Goal: Information Seeking & Learning: Check status

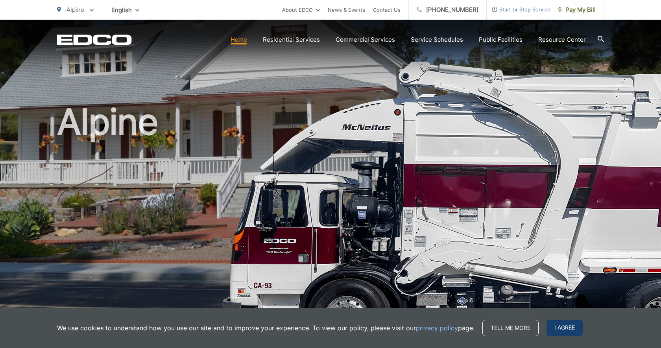
click at [561, 327] on span "I agree" at bounding box center [564, 328] width 36 height 17
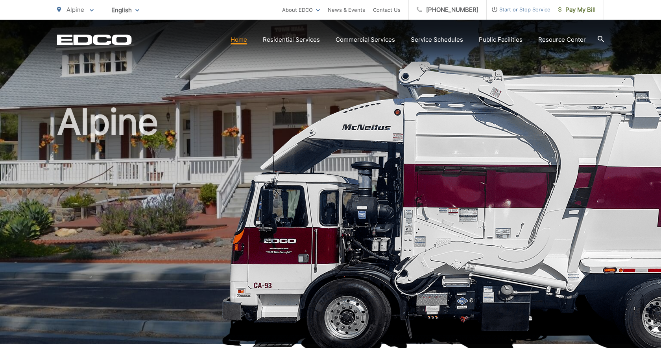
click at [429, 135] on h1 "Alpine" at bounding box center [330, 226] width 547 height 249
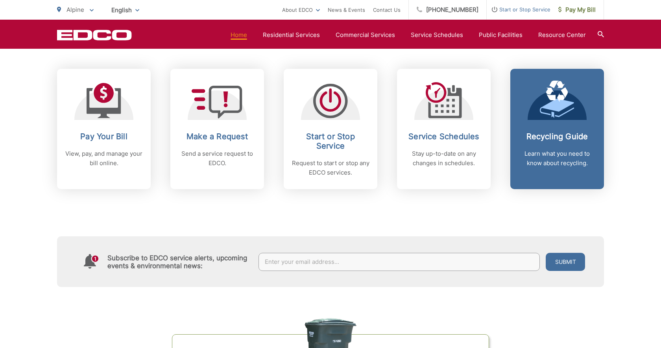
scroll to position [328, 0]
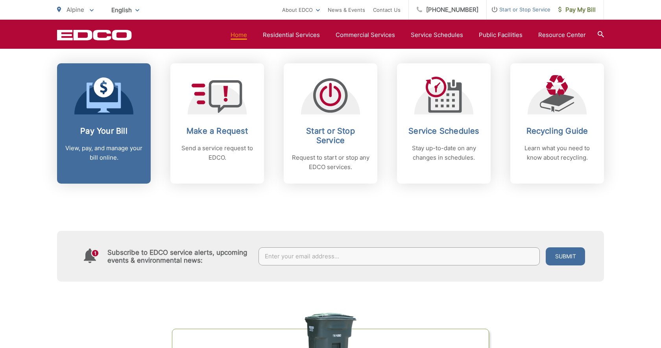
click at [107, 120] on link "Pay Your Bill View, pay, and manage your bill online." at bounding box center [104, 123] width 94 height 120
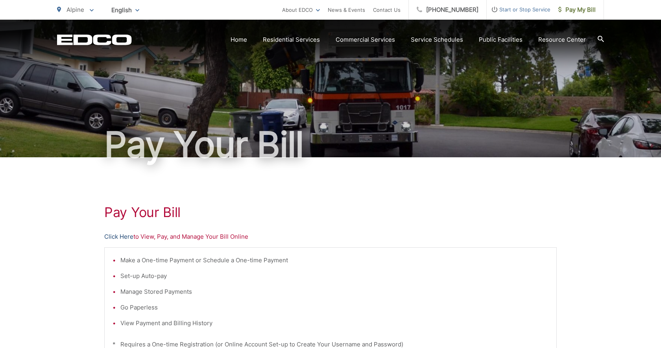
click at [116, 237] on link "Click Here" at bounding box center [118, 236] width 29 height 9
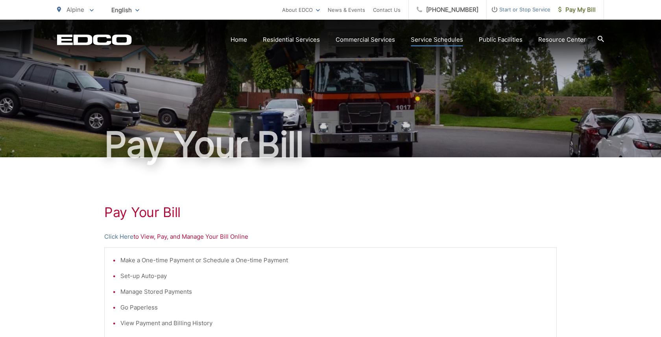
click at [435, 42] on link "Service Schedules" at bounding box center [437, 39] width 52 height 9
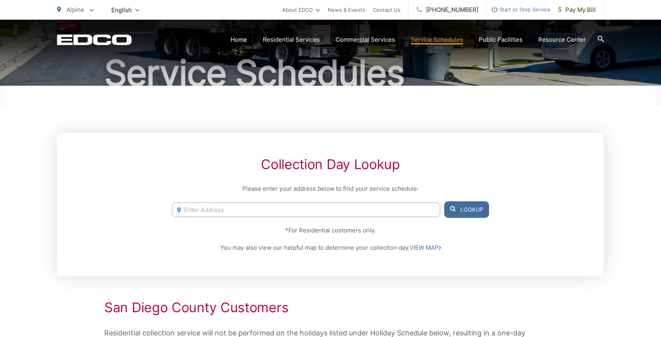
scroll to position [73, 0]
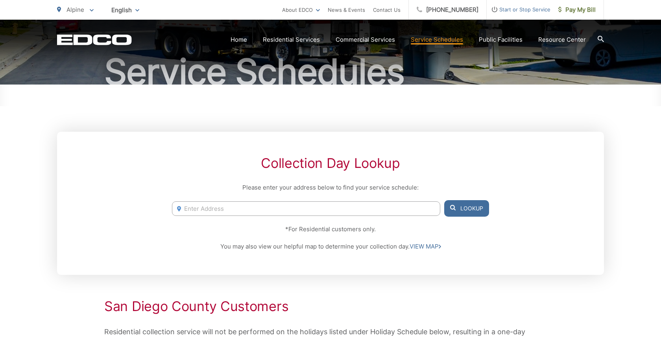
click at [245, 206] on input "Enter Address" at bounding box center [306, 208] width 268 height 15
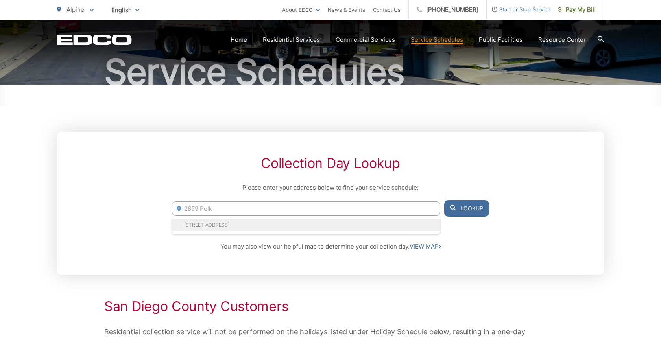
click at [235, 223] on li "2859 Polk Road, Alpine, CA, 91901" at bounding box center [306, 225] width 268 height 12
type input "2859 Polk Road, Alpine, CA, 91901"
